Goal: Task Accomplishment & Management: Manage account settings

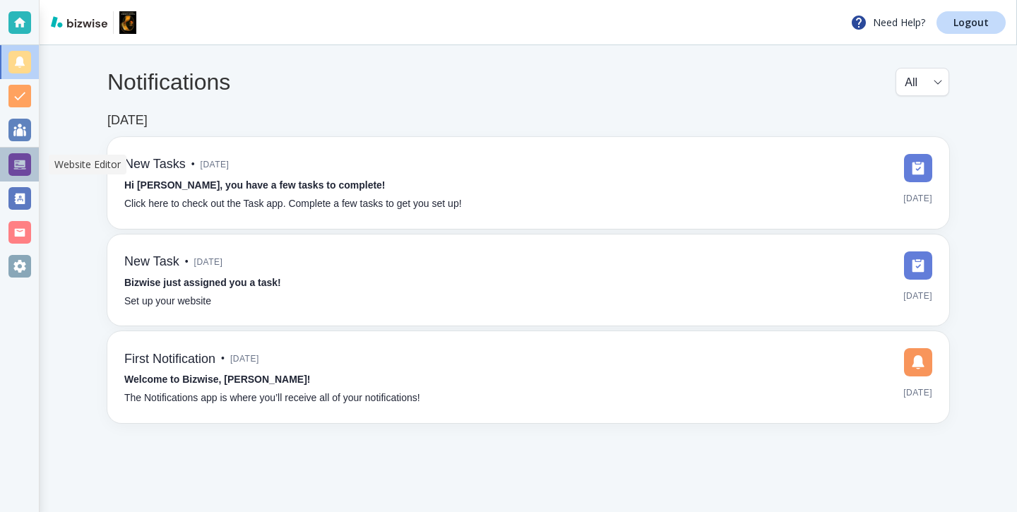
click at [23, 157] on div at bounding box center [19, 164] width 23 height 23
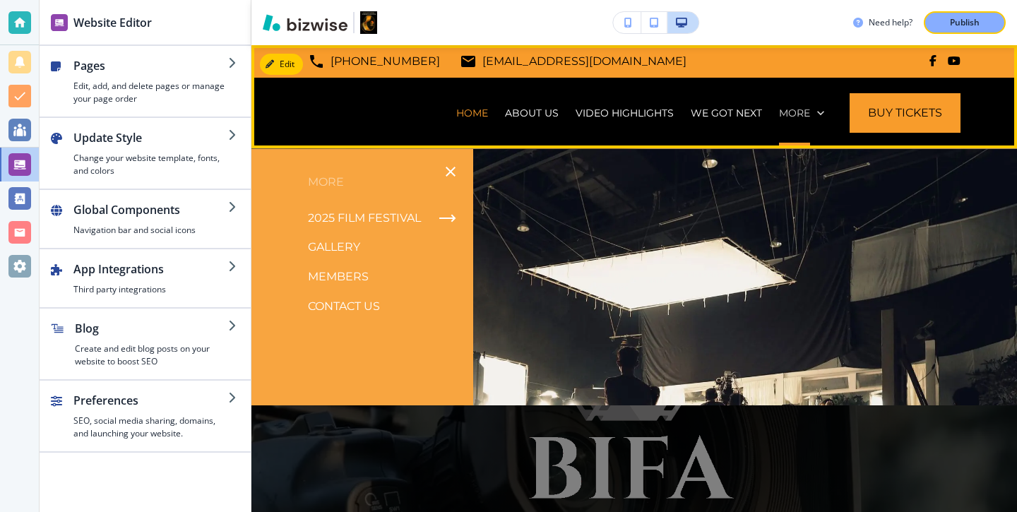
click at [798, 114] on p "More" at bounding box center [794, 113] width 31 height 14
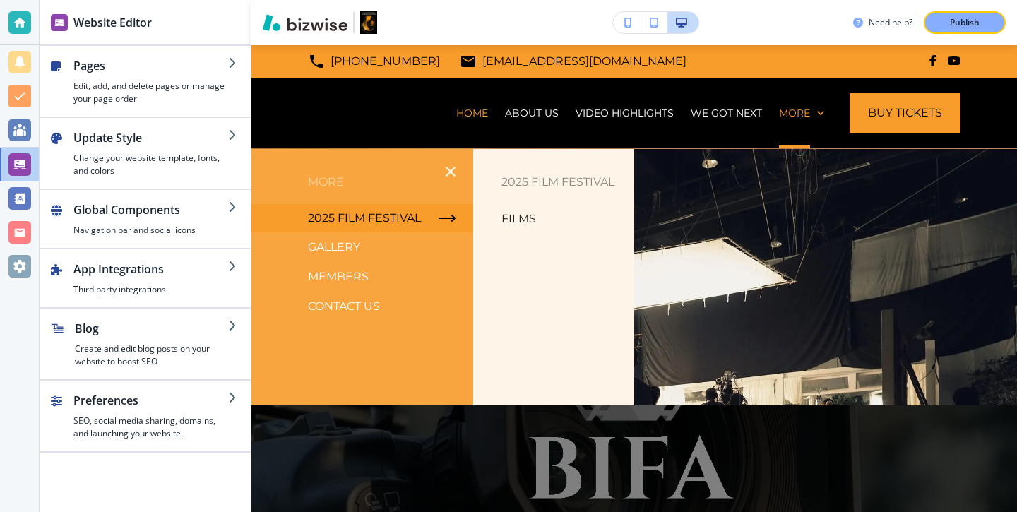
click at [407, 211] on p "2025 Film Festival" at bounding box center [364, 218] width 113 height 21
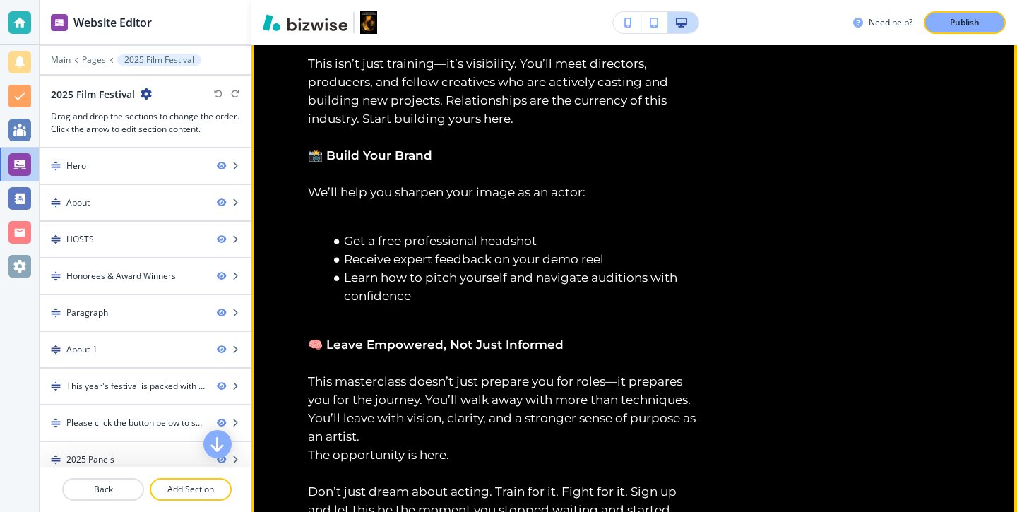
scroll to position [9166, 0]
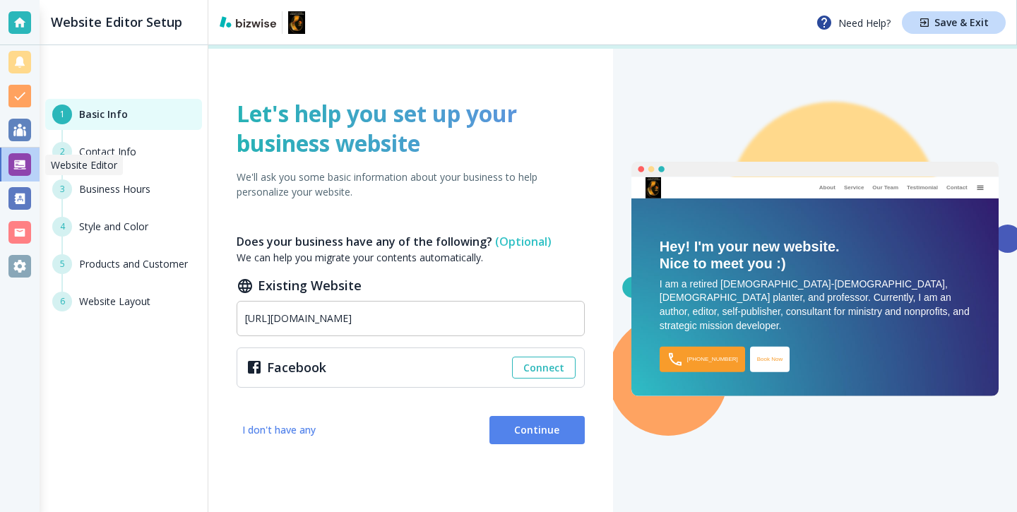
click at [23, 158] on div at bounding box center [19, 164] width 23 height 23
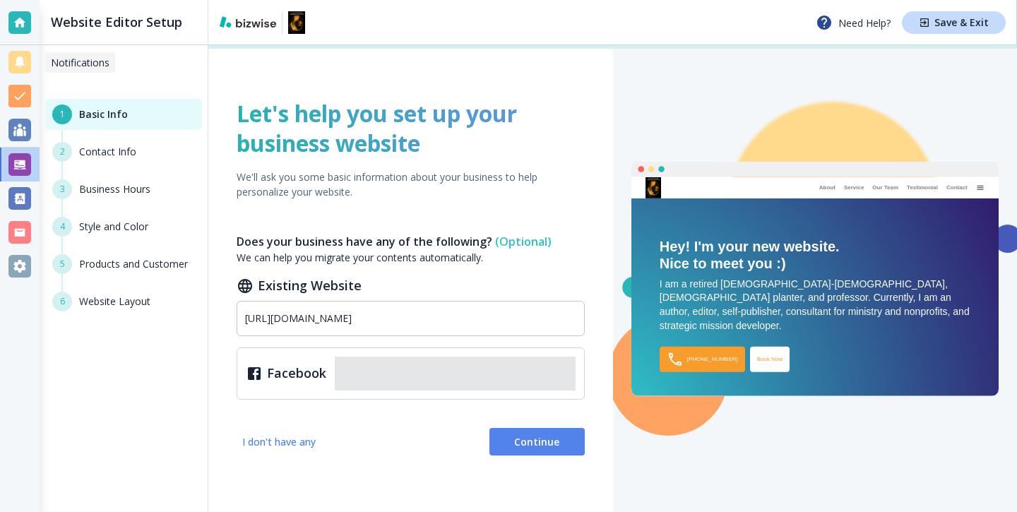
click at [17, 56] on div at bounding box center [19, 62] width 23 height 23
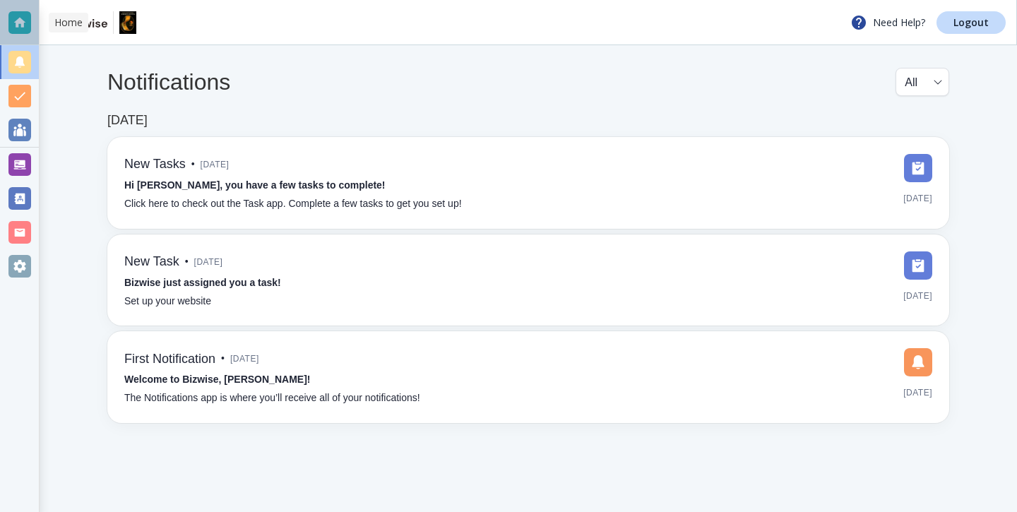
click at [28, 23] on div at bounding box center [19, 22] width 23 height 23
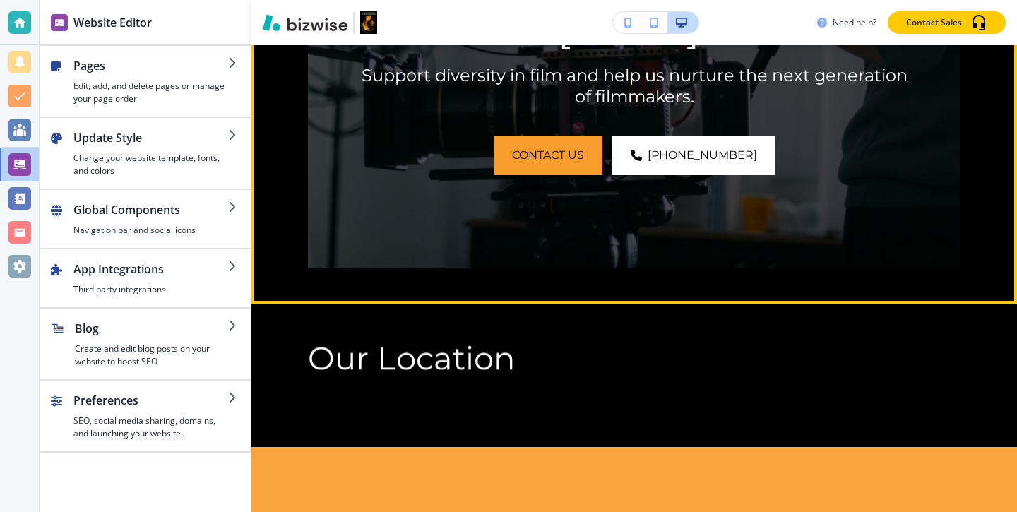
scroll to position [4331, 0]
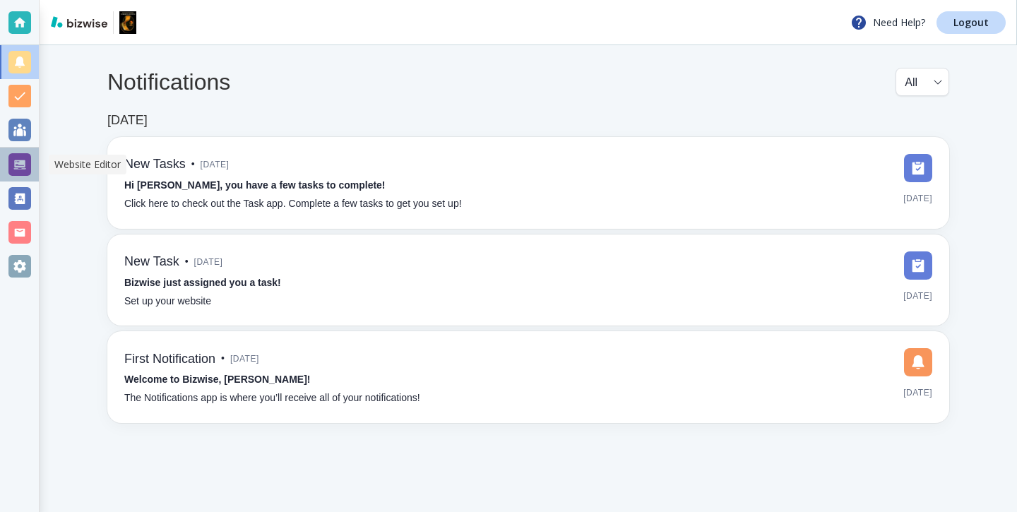
click at [24, 177] on div at bounding box center [19, 165] width 39 height 34
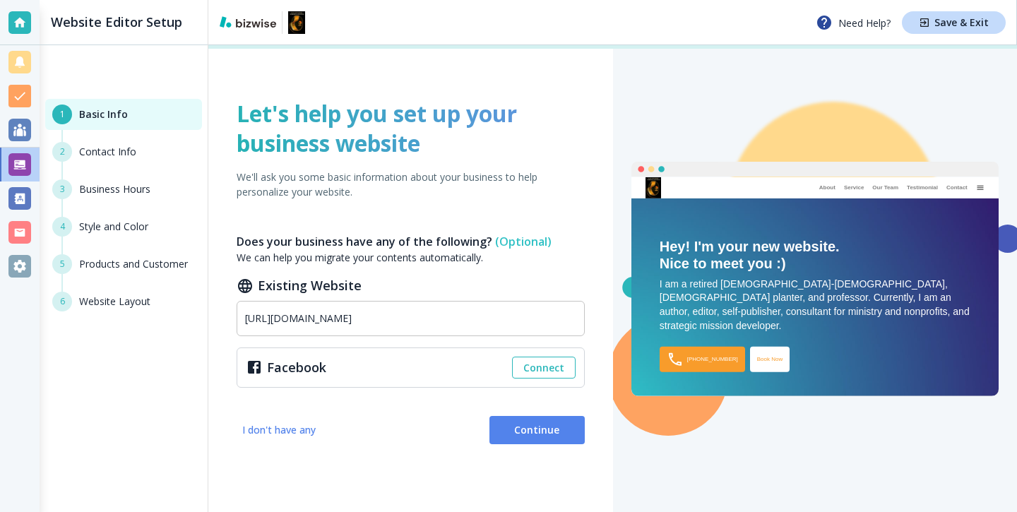
click at [106, 113] on h6 "Basic Info" at bounding box center [103, 115] width 49 height 16
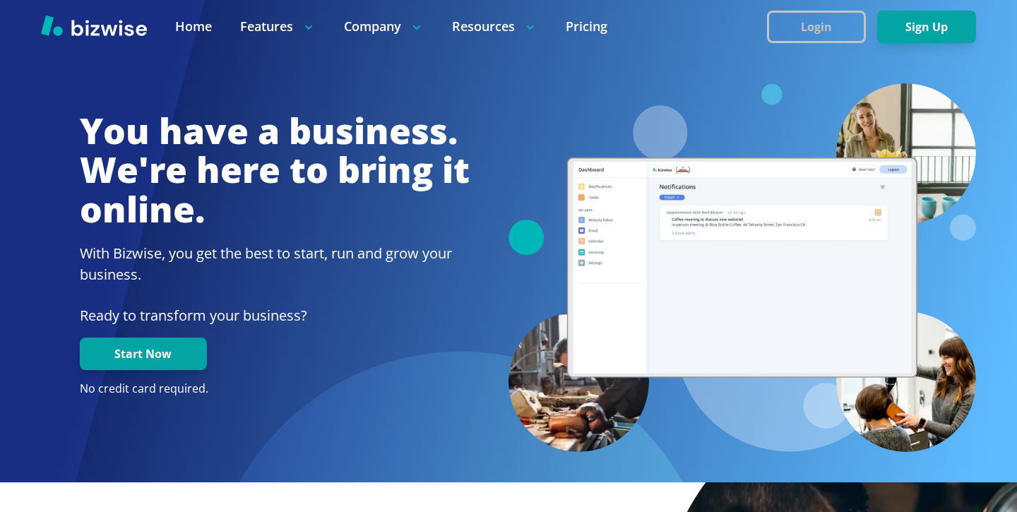
click at [819, 11] on button "Login" at bounding box center [816, 27] width 99 height 32
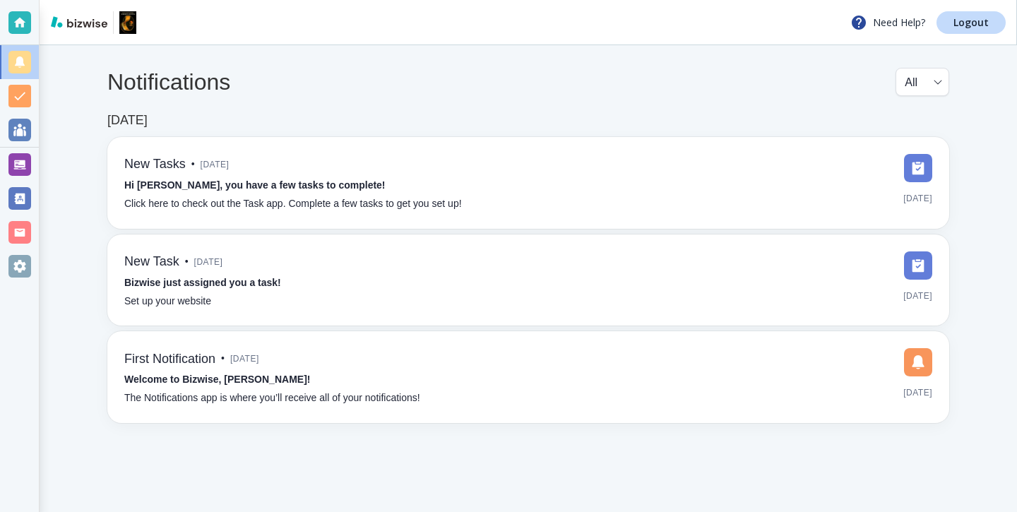
click at [29, 161] on div at bounding box center [19, 164] width 23 height 23
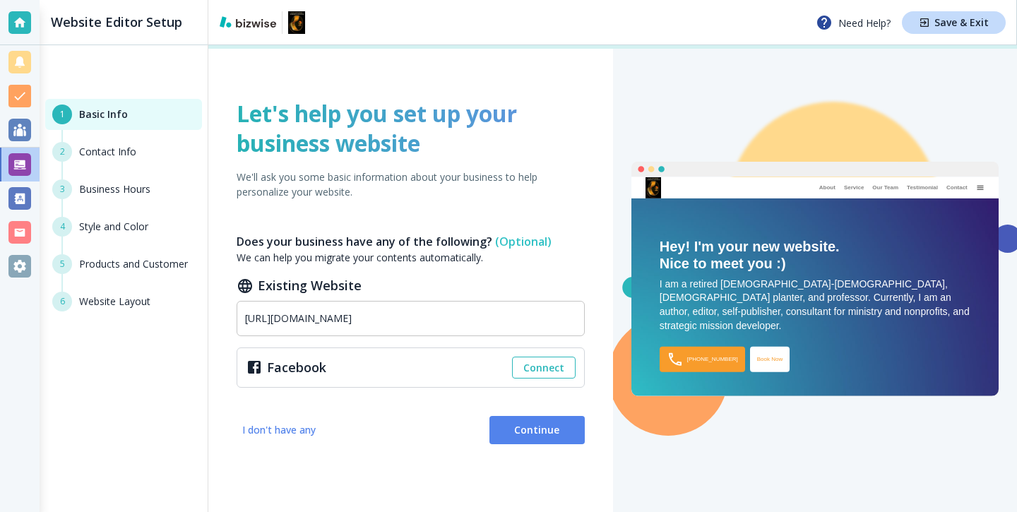
click at [86, 157] on div "2 Contact Info" at bounding box center [123, 160] width 157 height 37
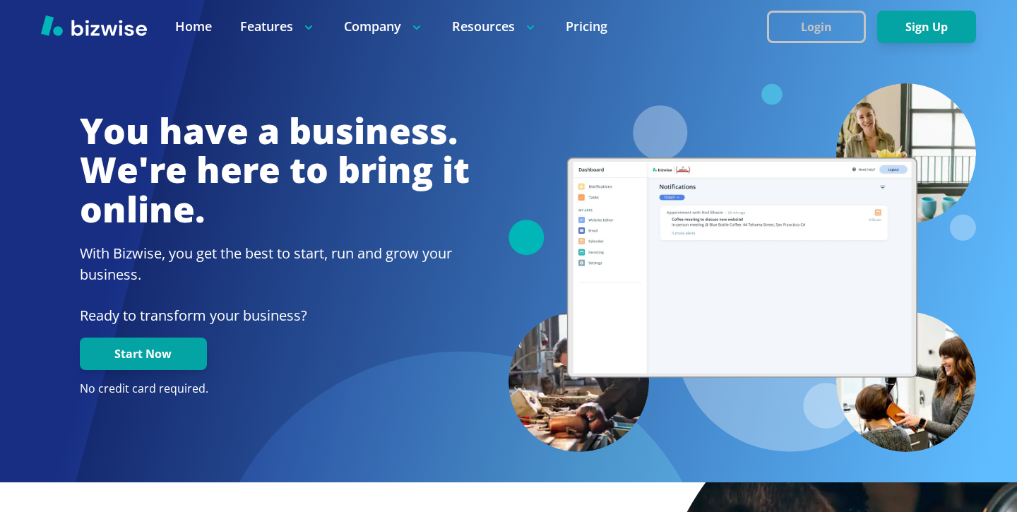
click at [777, 28] on button "Login" at bounding box center [816, 27] width 99 height 32
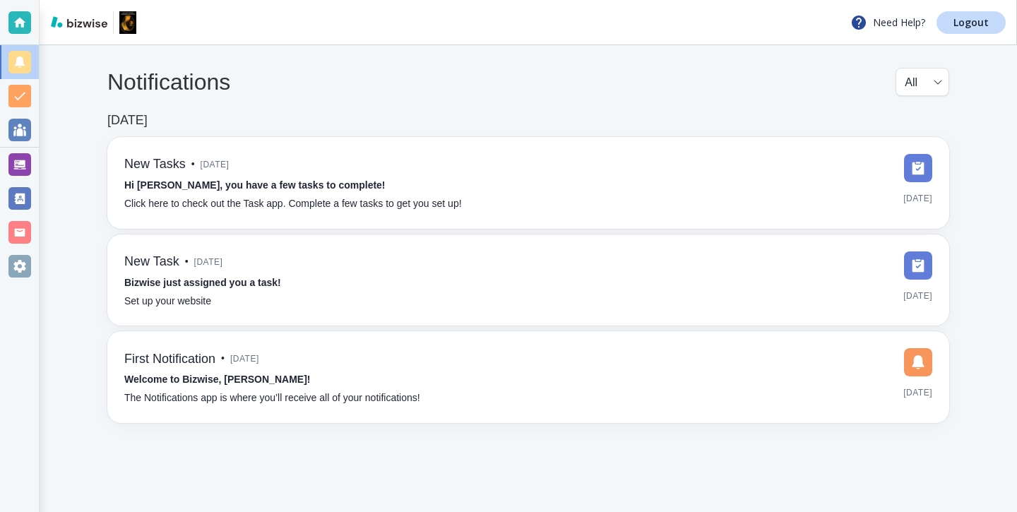
click at [27, 168] on div at bounding box center [19, 164] width 23 height 23
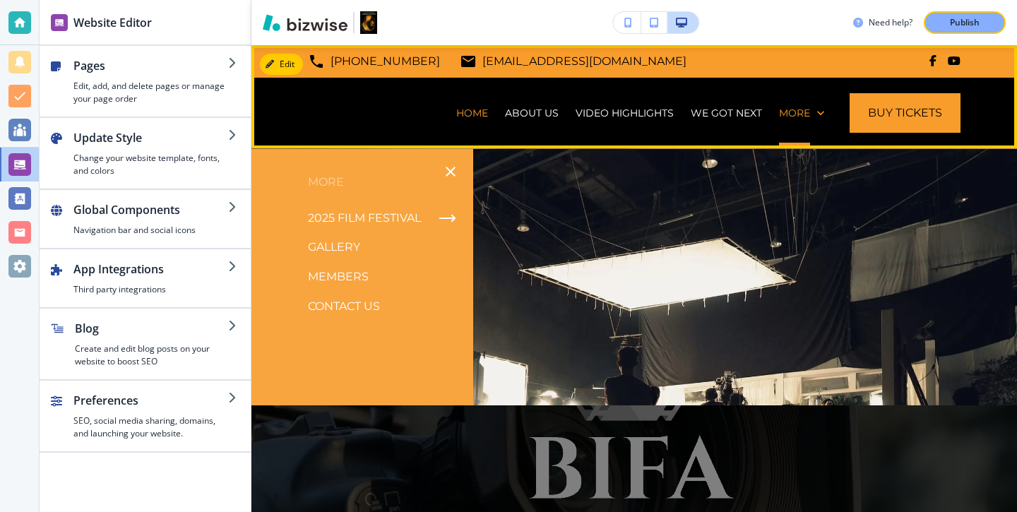
click at [791, 126] on div "More" at bounding box center [801, 113] width 62 height 71
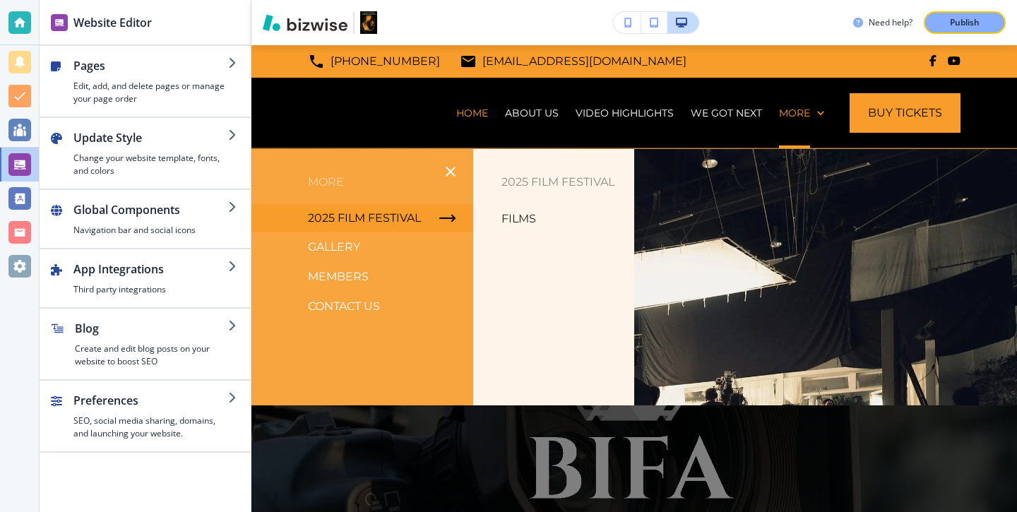
click at [381, 210] on p "2025 Film Festival" at bounding box center [364, 218] width 113 height 21
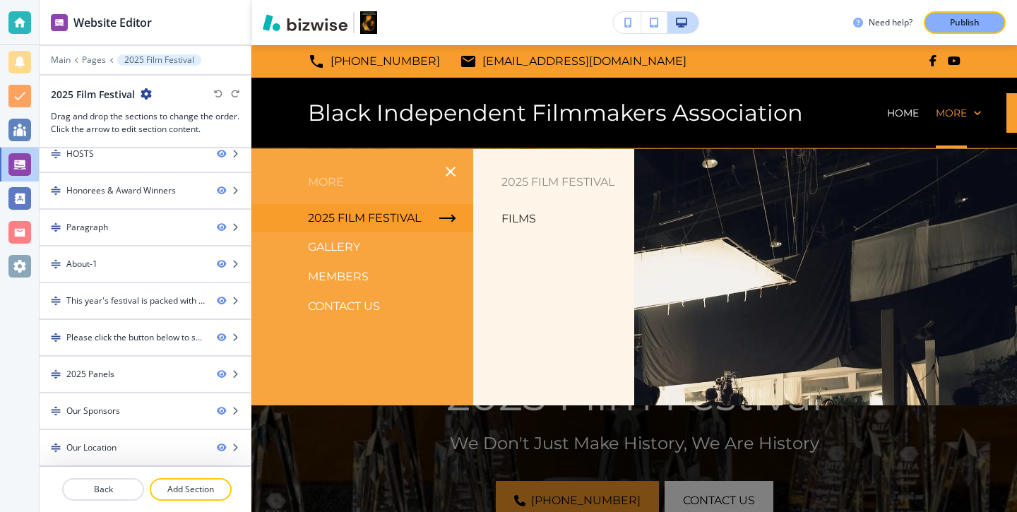
click at [522, 223] on p "Films" at bounding box center [518, 218] width 35 height 21
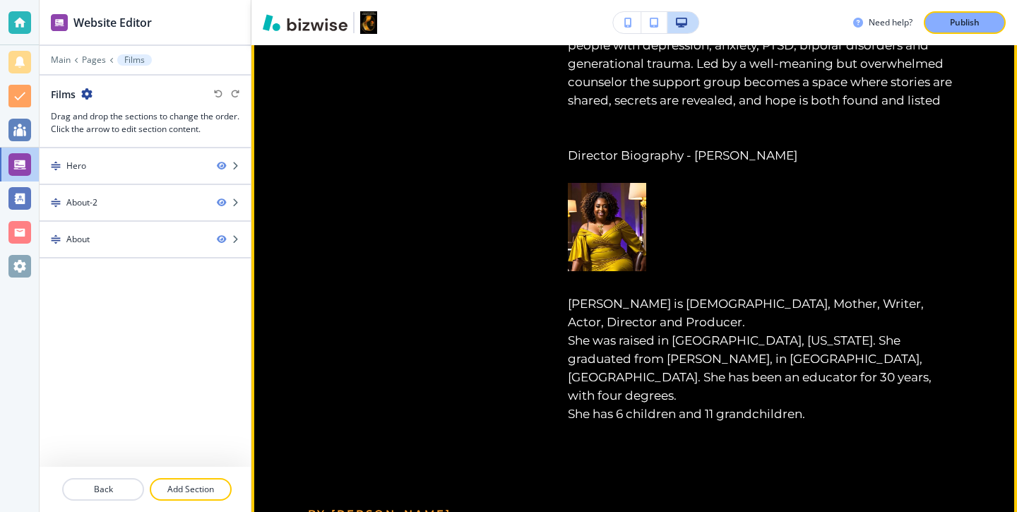
scroll to position [2340, 0]
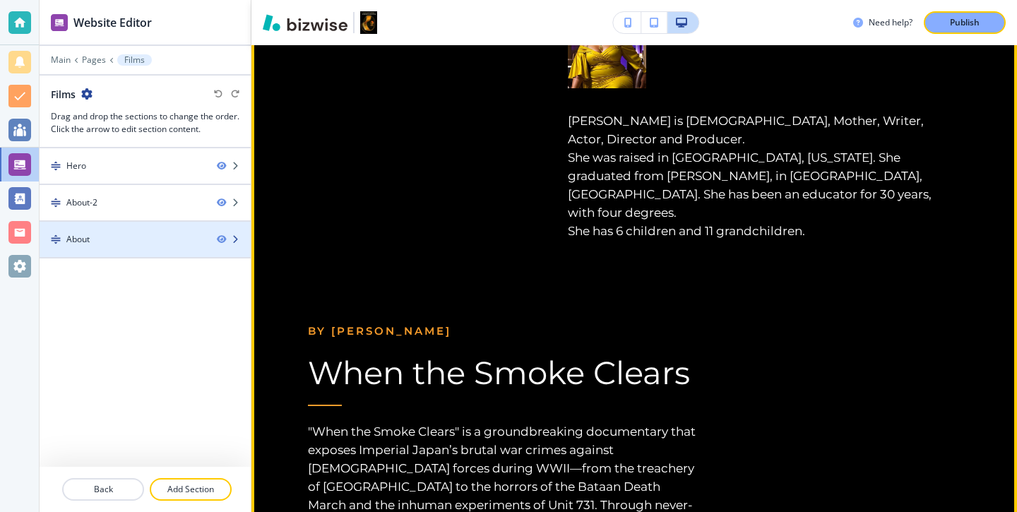
click at [151, 233] on div "About" at bounding box center [123, 239] width 166 height 13
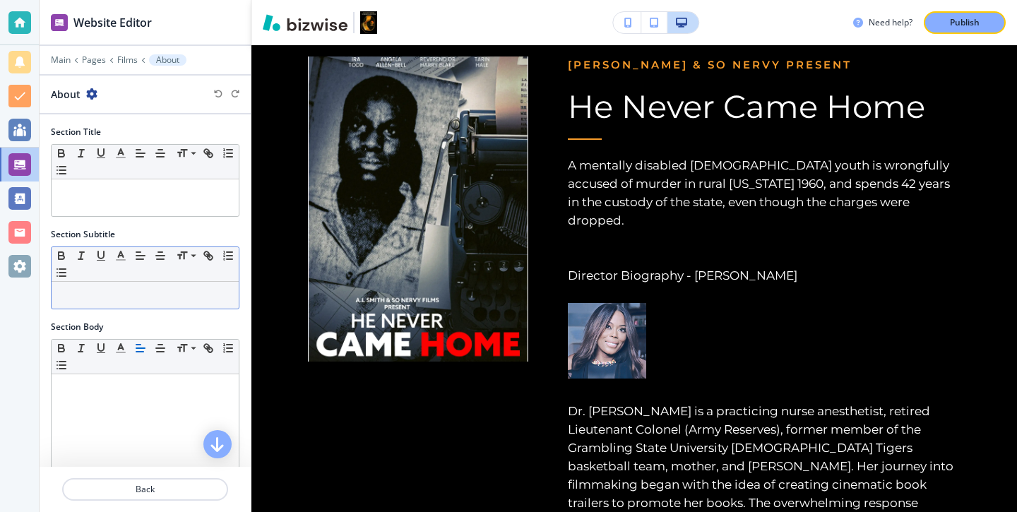
scroll to position [645, 0]
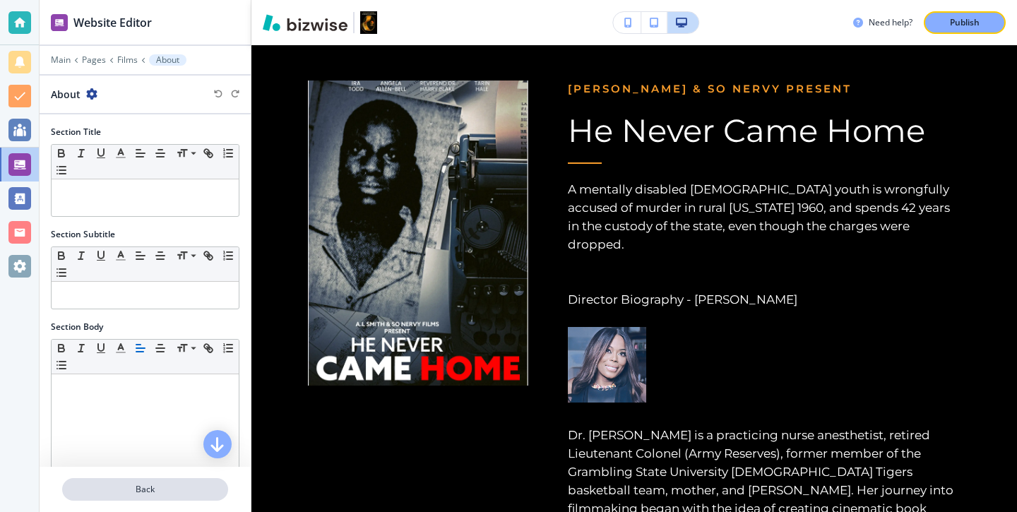
click at [167, 490] on p "Back" at bounding box center [145, 489] width 163 height 13
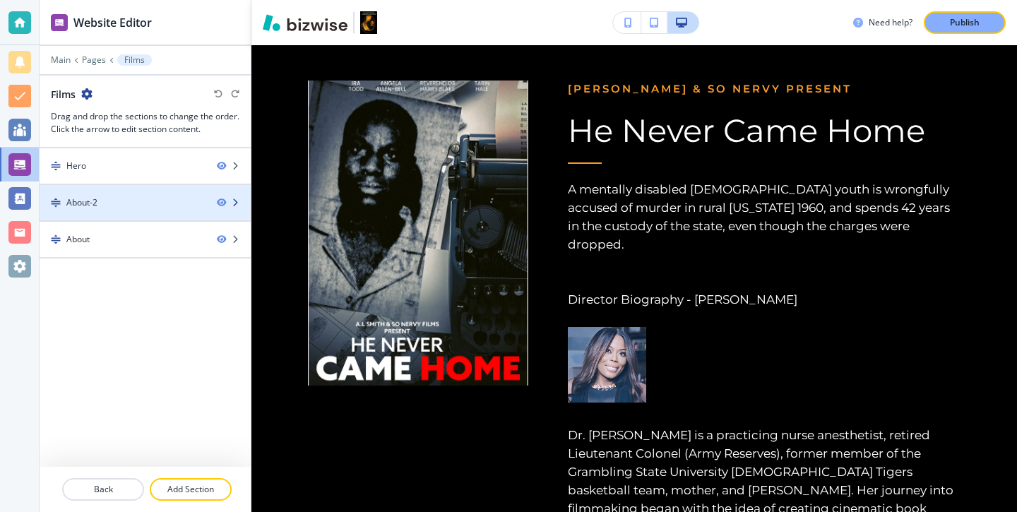
click at [149, 210] on div at bounding box center [145, 214] width 211 height 11
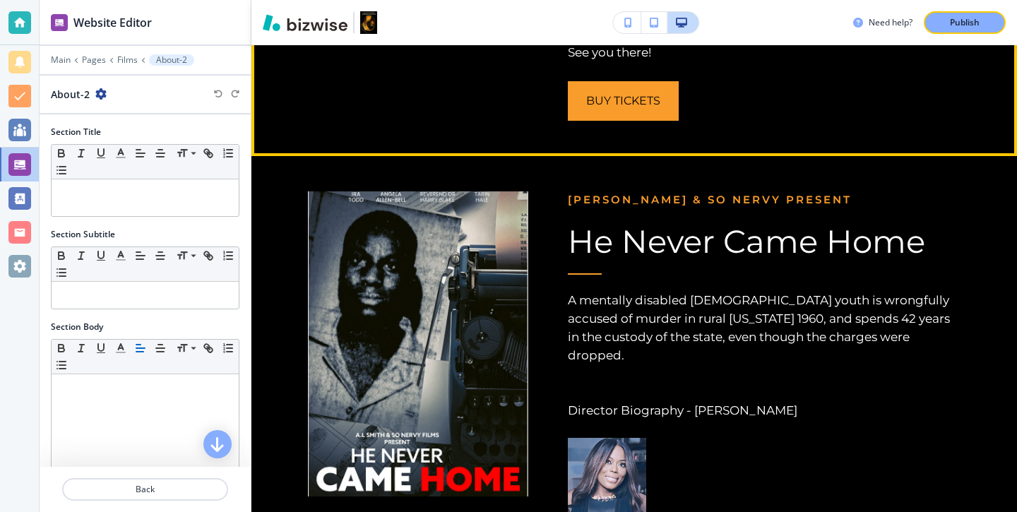
scroll to position [562, 0]
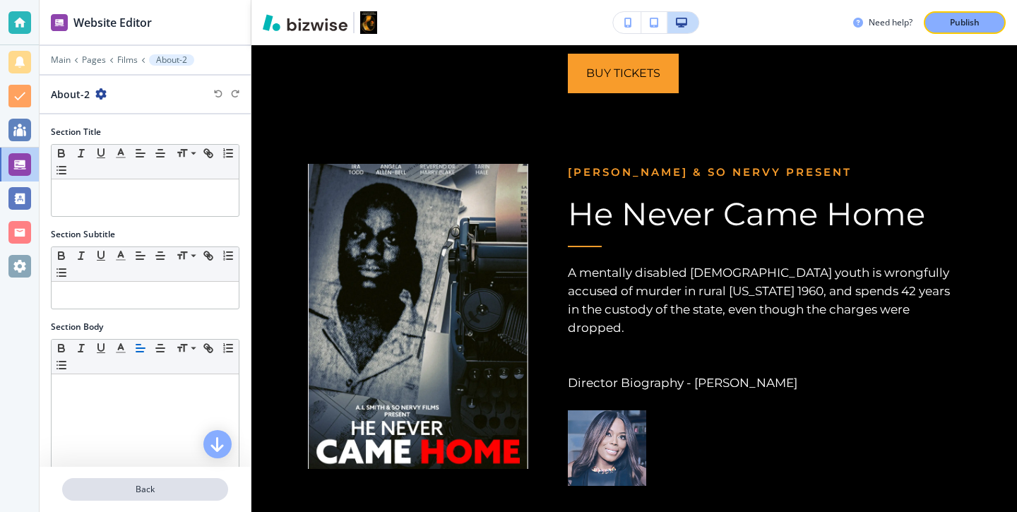
click at [175, 485] on p "Back" at bounding box center [145, 489] width 163 height 13
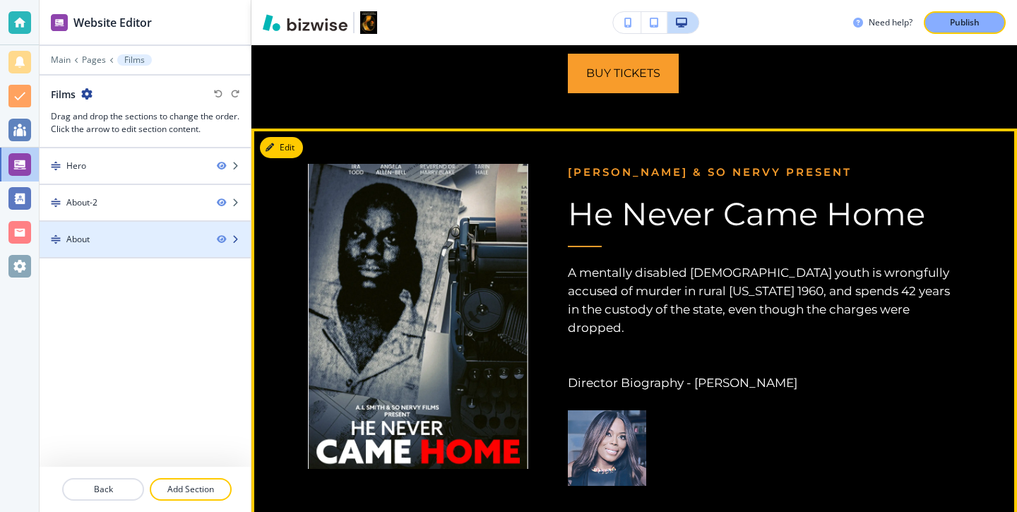
click at [141, 233] on div "About" at bounding box center [123, 239] width 166 height 13
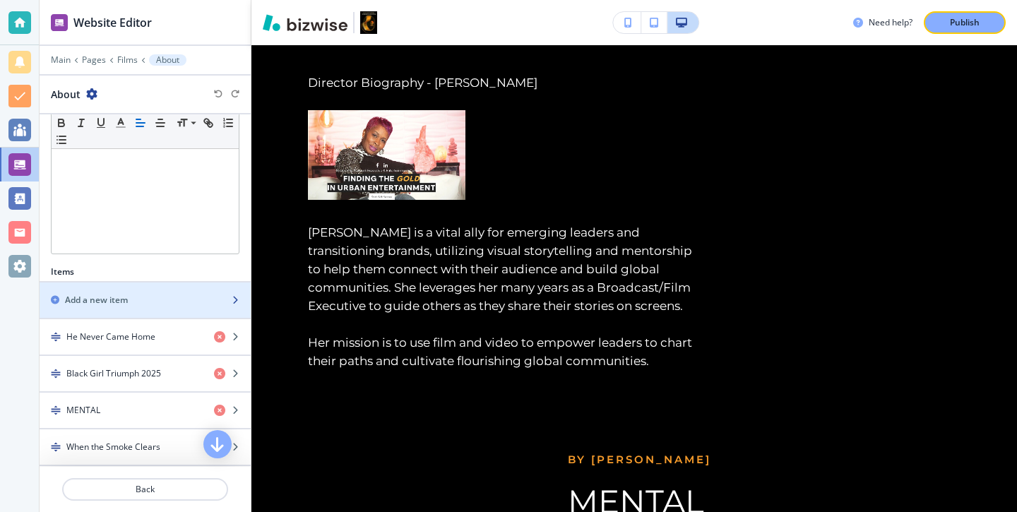
scroll to position [279, 0]
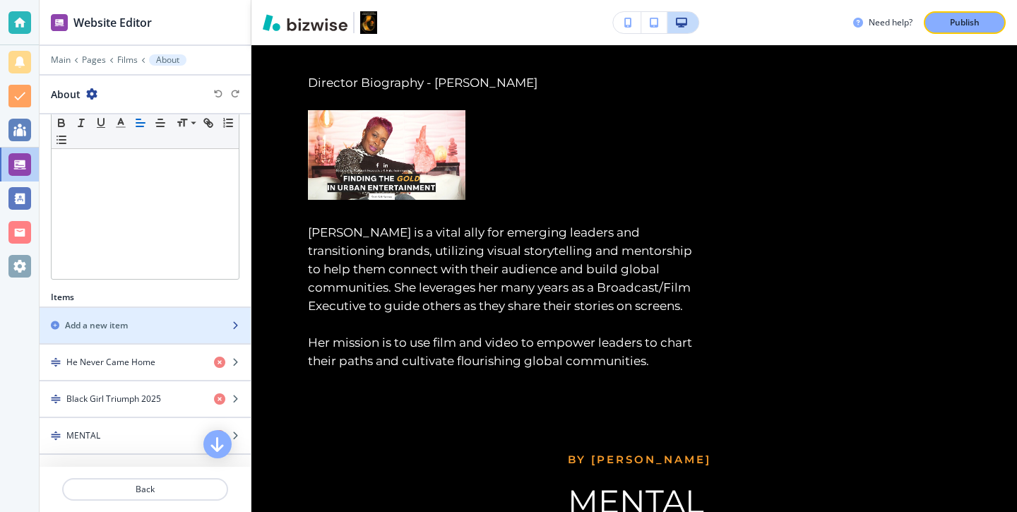
click at [173, 315] on div "button" at bounding box center [145, 313] width 211 height 11
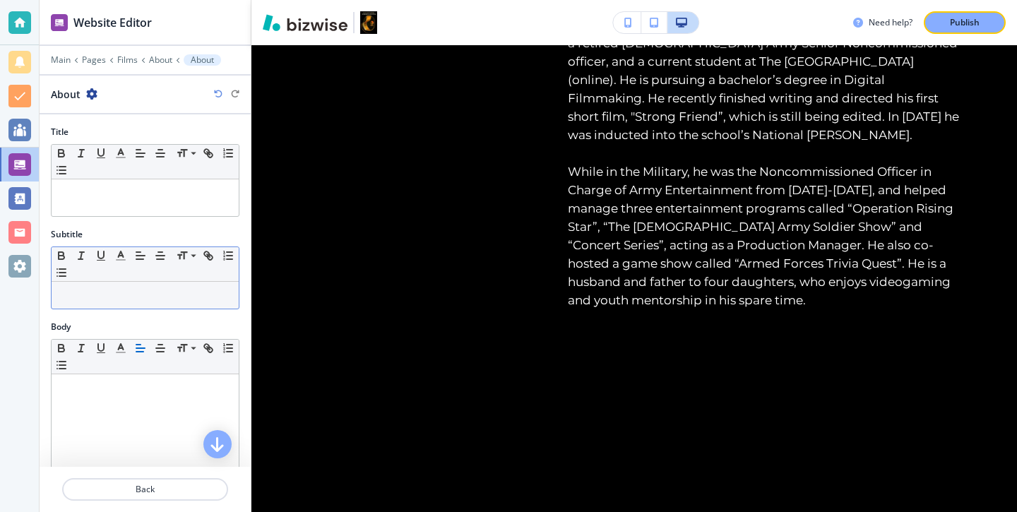
scroll to position [402, 0]
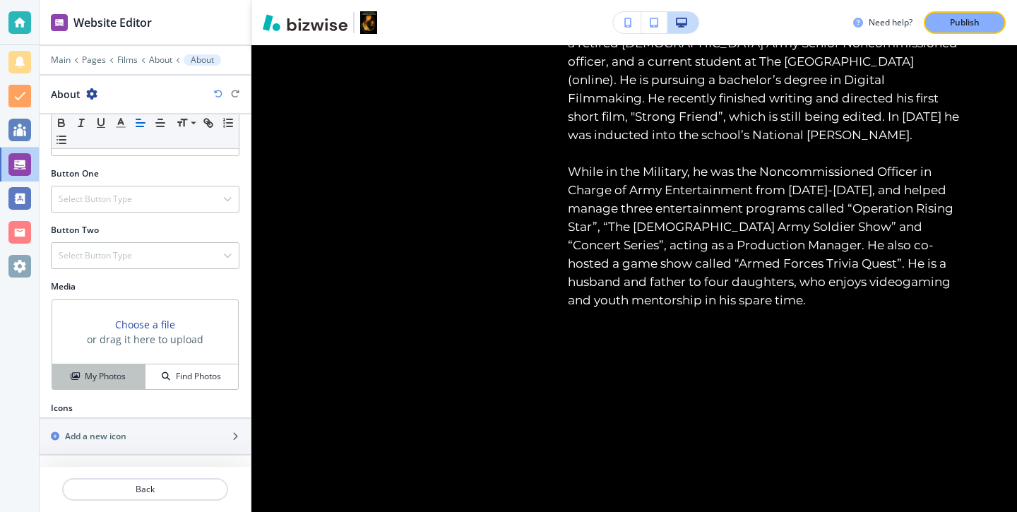
click at [119, 378] on h4 "My Photos" at bounding box center [105, 376] width 41 height 13
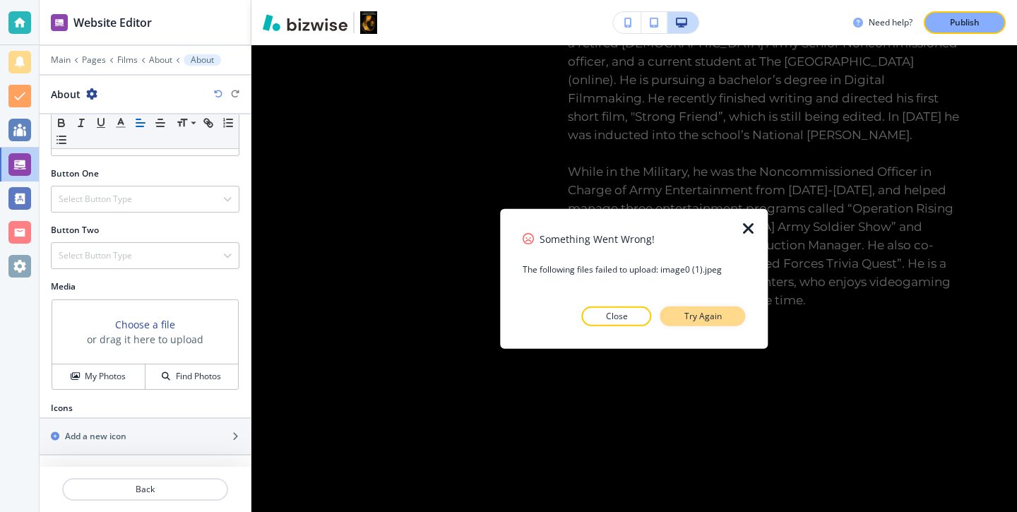
click at [691, 324] on button "Try Again" at bounding box center [702, 316] width 85 height 20
click at [751, 229] on icon "button" at bounding box center [748, 228] width 17 height 17
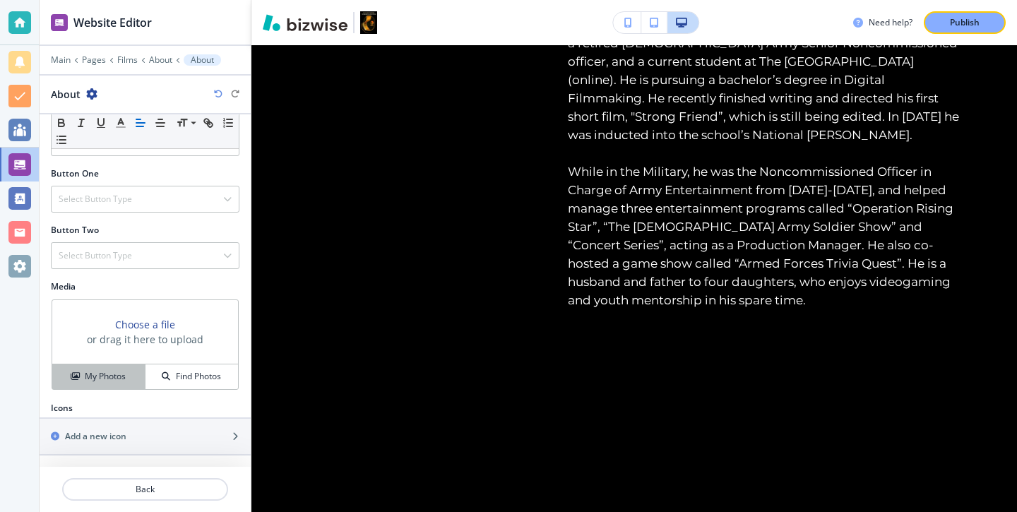
click at [100, 387] on button "My Photos" at bounding box center [98, 376] width 93 height 25
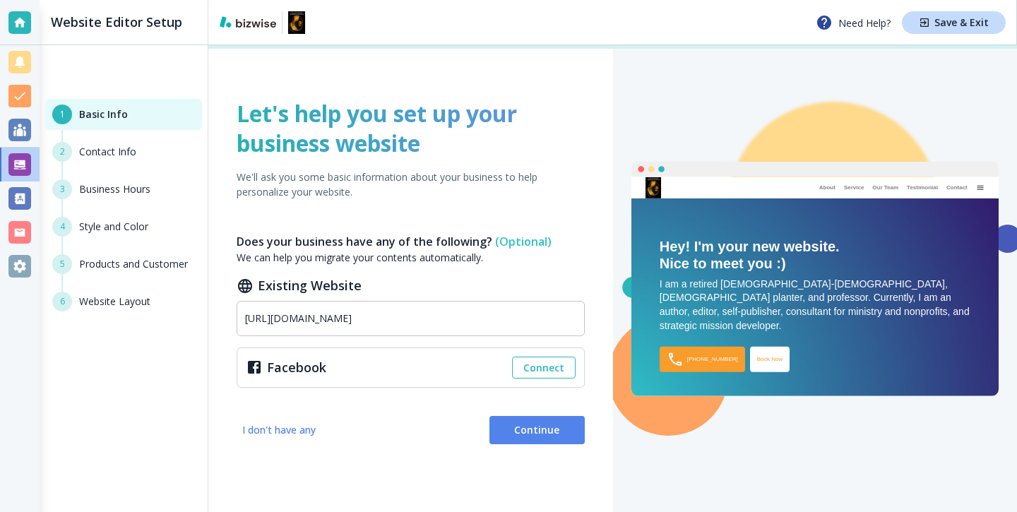
click at [25, 42] on div at bounding box center [20, 22] width 40 height 45
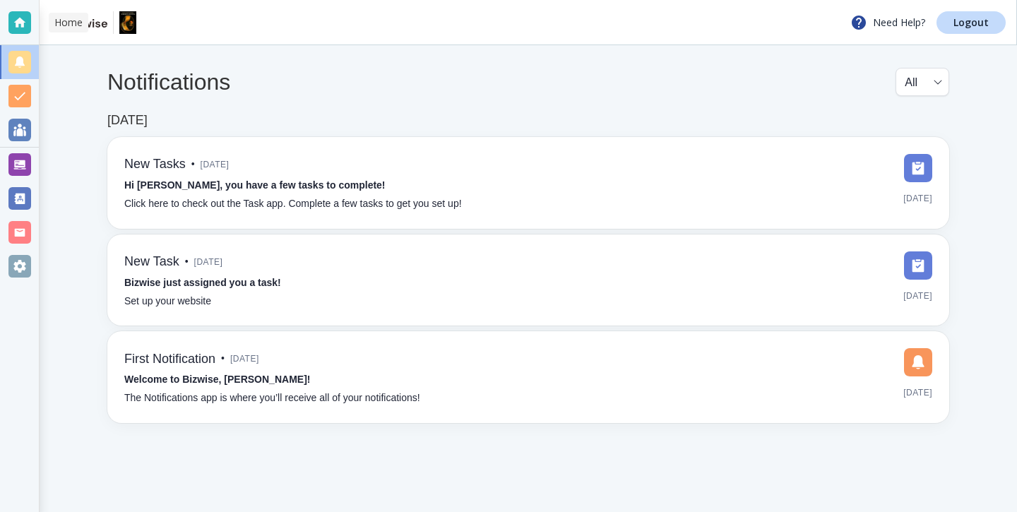
click at [22, 30] on div at bounding box center [19, 22] width 23 height 23
click at [981, 19] on p "Logout" at bounding box center [970, 23] width 35 height 10
